Goal: Task Accomplishment & Management: Use online tool/utility

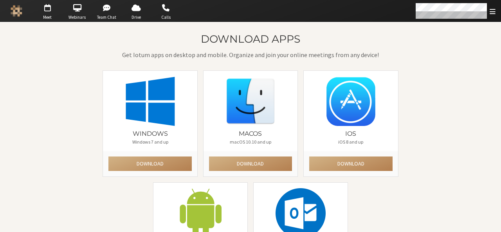
scroll to position [51, 0]
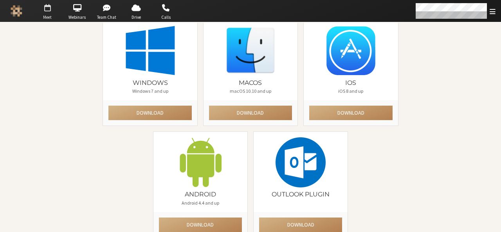
click at [43, 10] on span "button" at bounding box center [47, 8] width 27 height 13
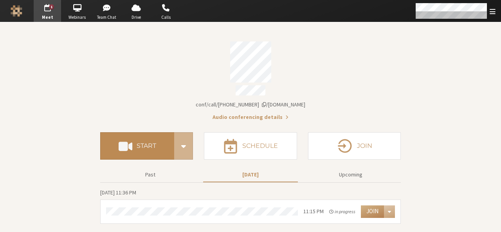
click at [153, 143] on h4 "Start" at bounding box center [147, 146] width 20 height 6
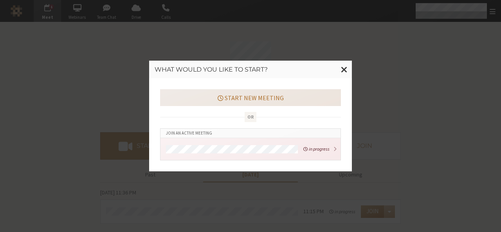
click at [247, 98] on button "Start new meeting" at bounding box center [250, 97] width 181 height 16
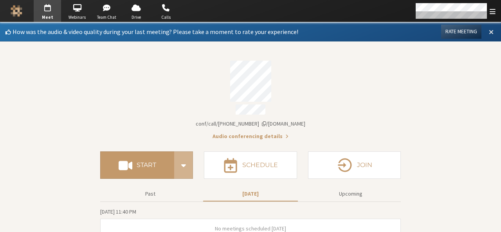
click at [489, 31] on span at bounding box center [491, 31] width 5 height 7
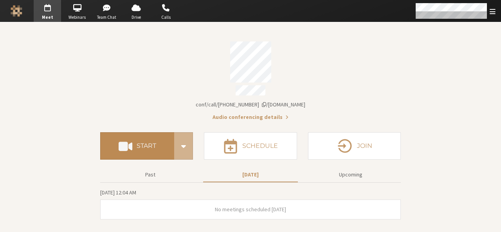
click at [143, 143] on h4 "Start" at bounding box center [147, 146] width 20 height 6
click at [147, 143] on h4 "Start" at bounding box center [147, 146] width 20 height 6
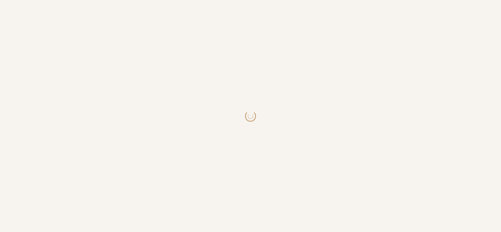
click at [247, 98] on body at bounding box center [250, 116] width 501 height 232
drag, startPoint x: 0, startPoint y: 0, endPoint x: 247, endPoint y: 98, distance: 265.3
click at [247, 98] on body at bounding box center [250, 116] width 501 height 232
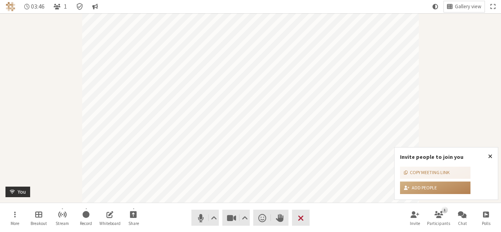
click at [299, 216] on span "End or leave meeting" at bounding box center [301, 218] width 6 height 11
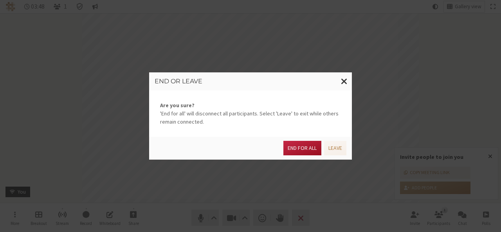
click at [300, 148] on button "End for all" at bounding box center [302, 148] width 38 height 14
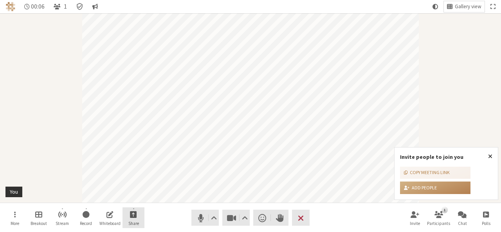
click at [134, 219] on span "Start sharing" at bounding box center [133, 214] width 7 height 9
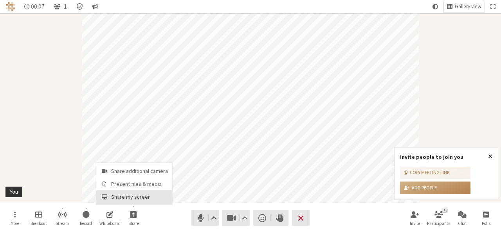
click at [132, 192] on button "Share my screen" at bounding box center [134, 197] width 76 height 14
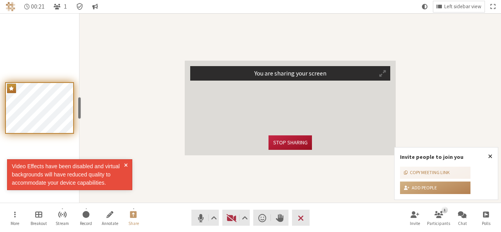
click at [280, 147] on button "Stop sharing" at bounding box center [290, 142] width 43 height 14
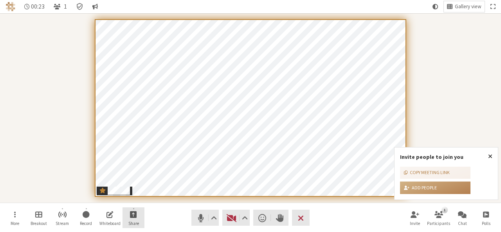
click at [129, 214] on button "Share" at bounding box center [134, 217] width 22 height 21
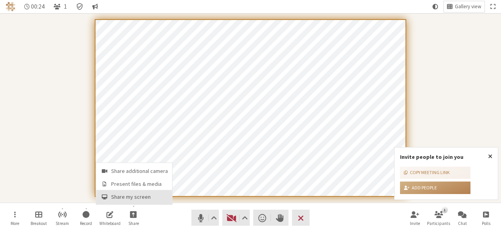
click at [131, 200] on span "Share my screen" at bounding box center [139, 197] width 57 height 6
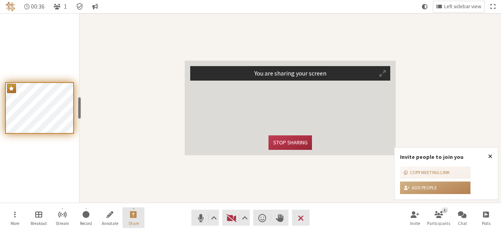
click at [136, 210] on span "Stop sharing screen" at bounding box center [133, 214] width 7 height 9
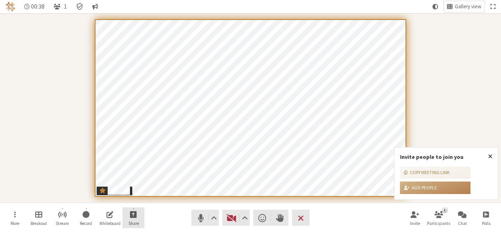
click at [133, 210] on span "Start sharing" at bounding box center [133, 214] width 7 height 9
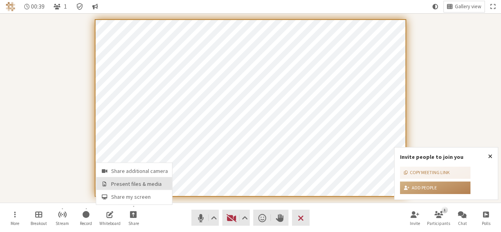
click at [135, 189] on button "Present files & media" at bounding box center [134, 183] width 76 height 13
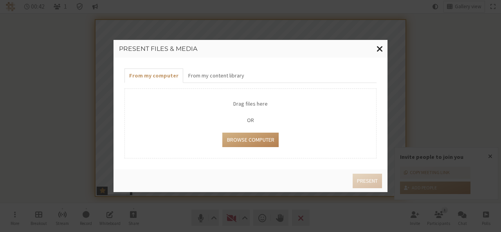
click at [381, 47] on span "Close modal" at bounding box center [380, 49] width 7 height 10
click at [378, 43] on button "Close modal" at bounding box center [379, 49] width 15 height 18
click at [380, 51] on span "Close modal" at bounding box center [380, 49] width 7 height 10
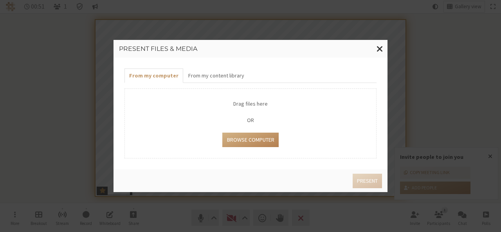
click at [447, 63] on div "Present files & media From my computer From my content library Drag files here …" at bounding box center [250, 116] width 501 height 232
click at [379, 53] on span "Close modal" at bounding box center [380, 49] width 7 height 10
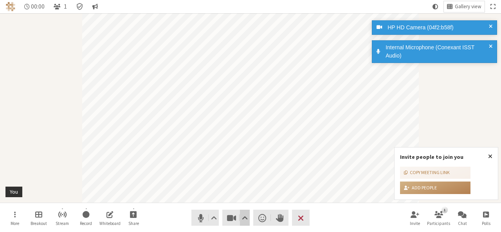
click at [243, 218] on span "Video setting" at bounding box center [245, 218] width 6 height 11
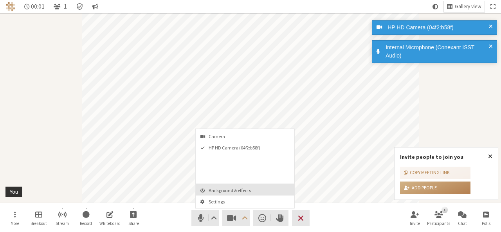
click at [236, 188] on span "Background & effects" at bounding box center [250, 190] width 82 height 5
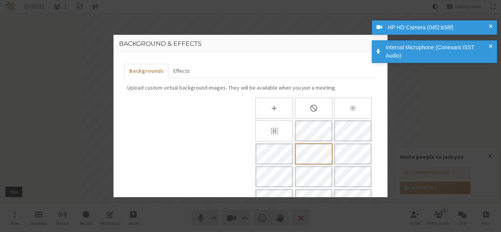
scroll to position [177, 0]
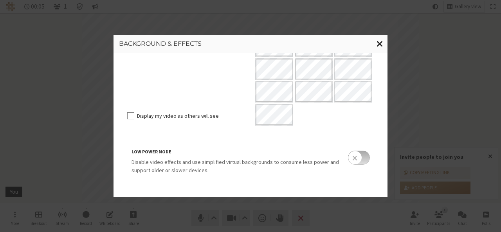
click at [381, 43] on span "Close modal" at bounding box center [380, 44] width 7 height 10
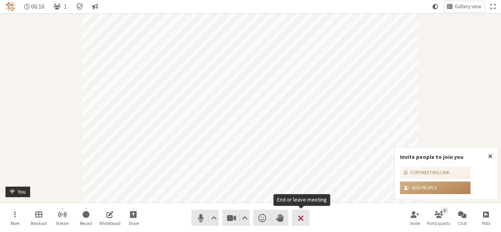
click at [305, 217] on button "Leave" at bounding box center [301, 218] width 18 height 16
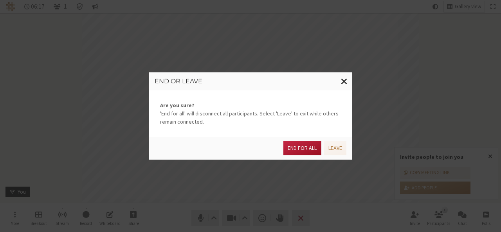
click at [295, 145] on button "End for all" at bounding box center [302, 148] width 38 height 14
